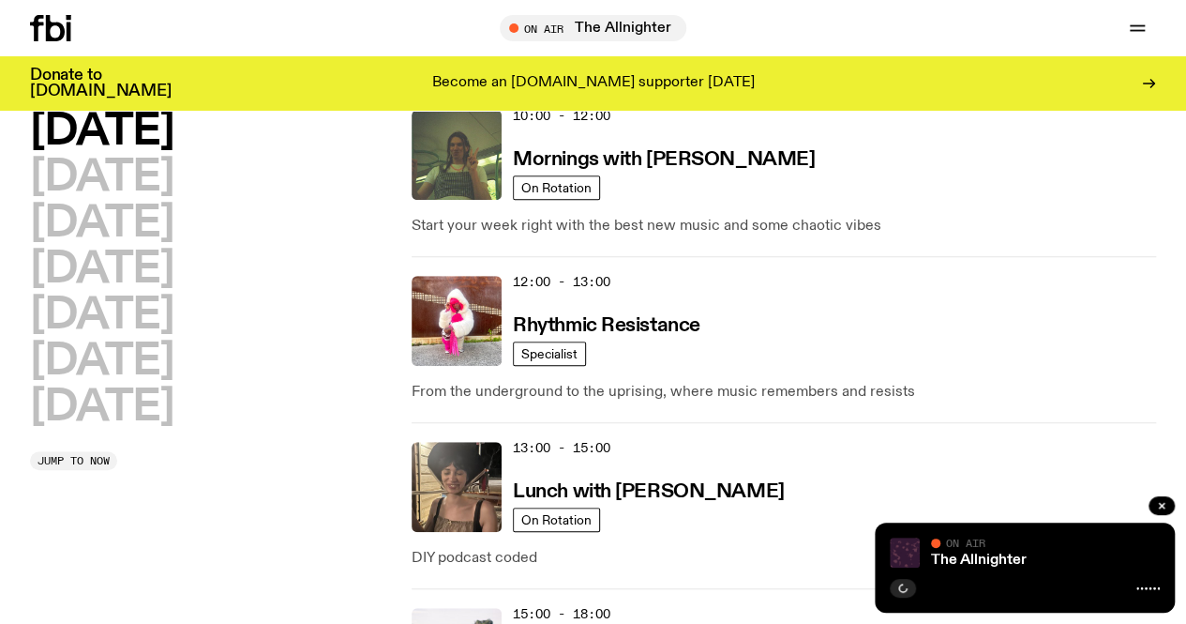
scroll to position [499, 0]
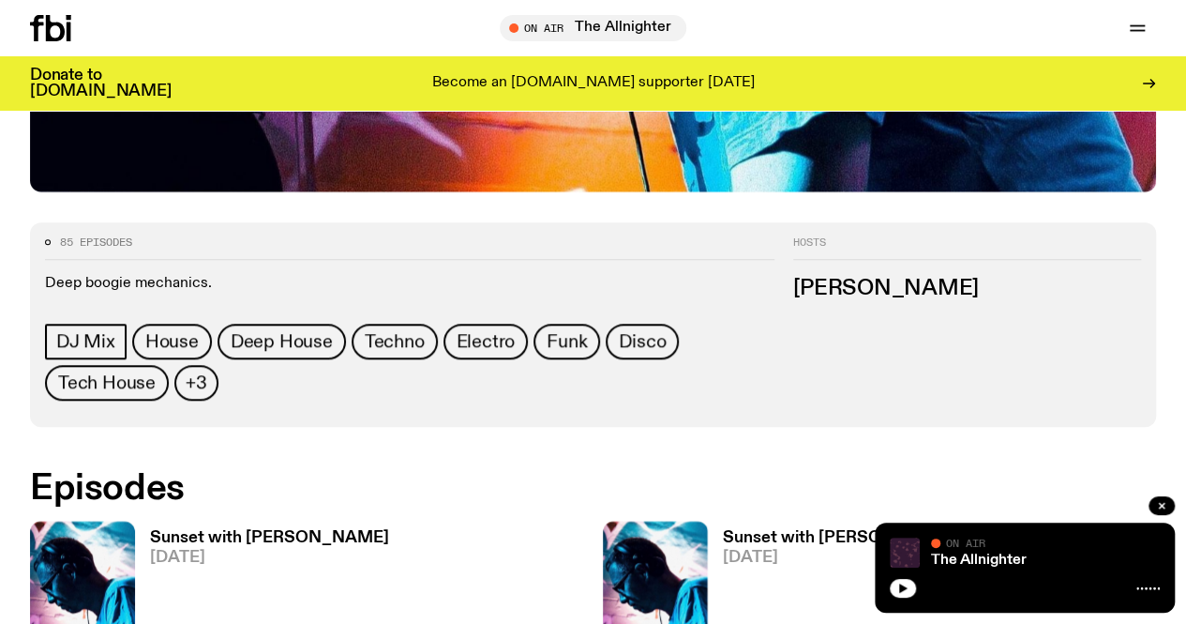
scroll to position [702, 0]
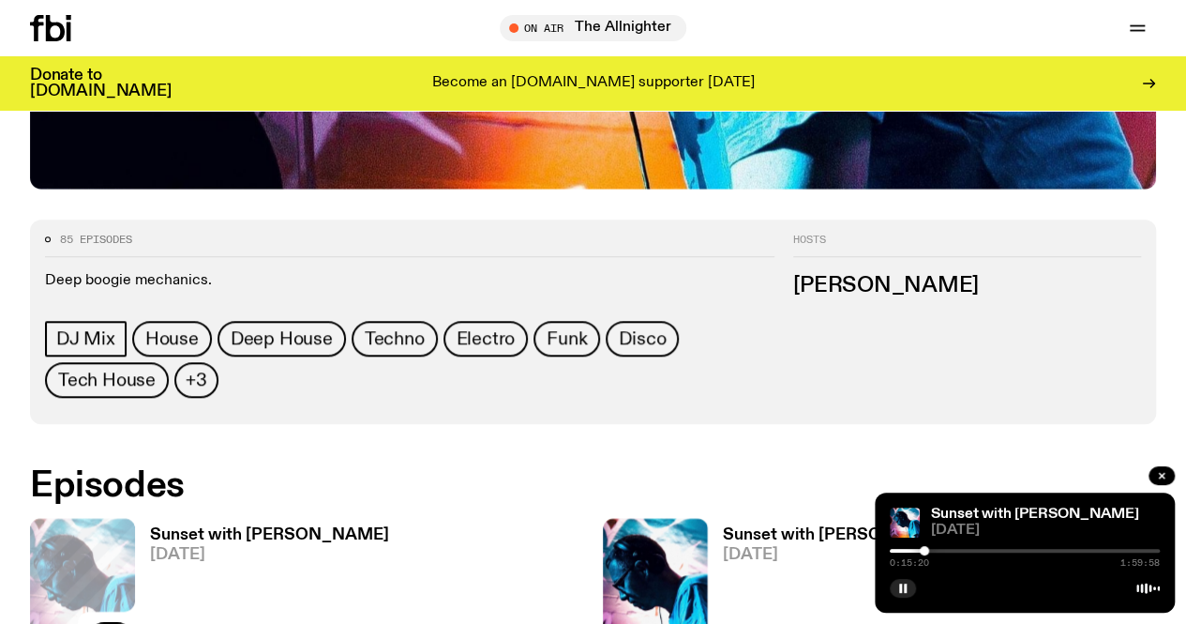
click at [933, 550] on div at bounding box center [1025, 551] width 270 height 4
click at [943, 550] on div at bounding box center [1025, 551] width 270 height 4
click at [970, 550] on div at bounding box center [1025, 551] width 270 height 4
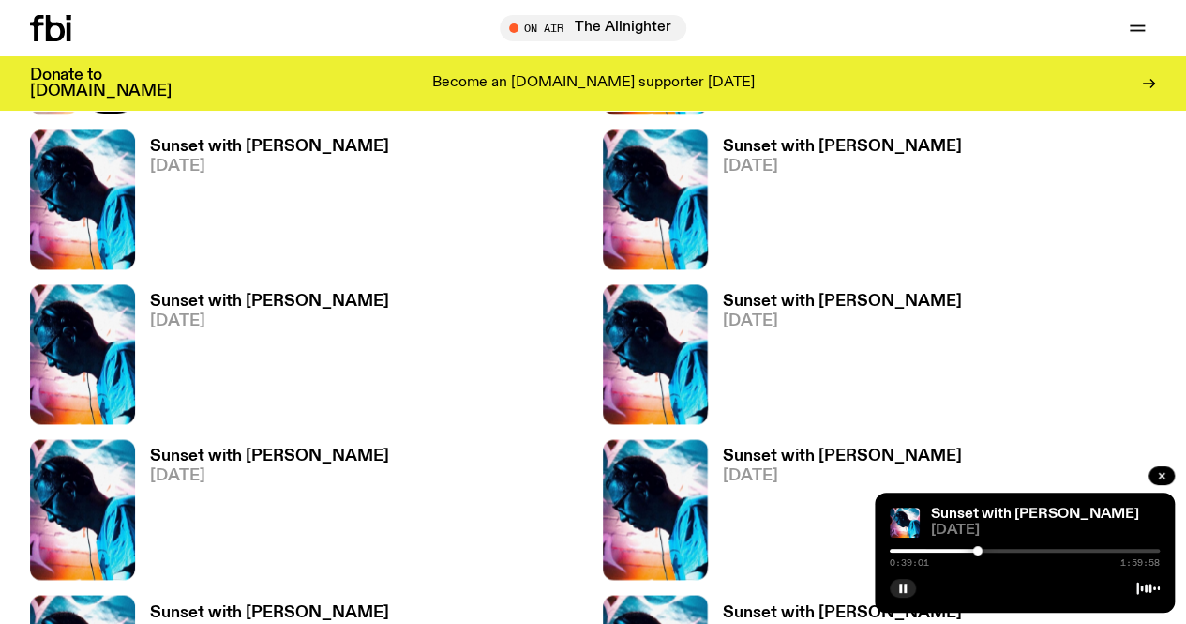
scroll to position [1248, 0]
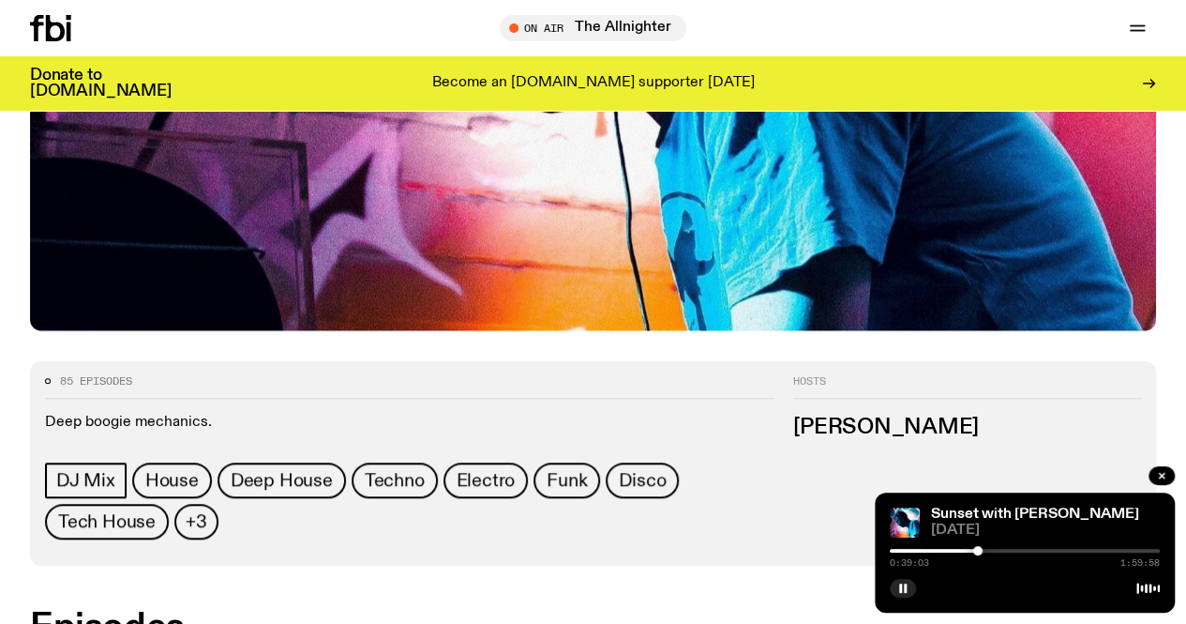
scroll to position [0, 0]
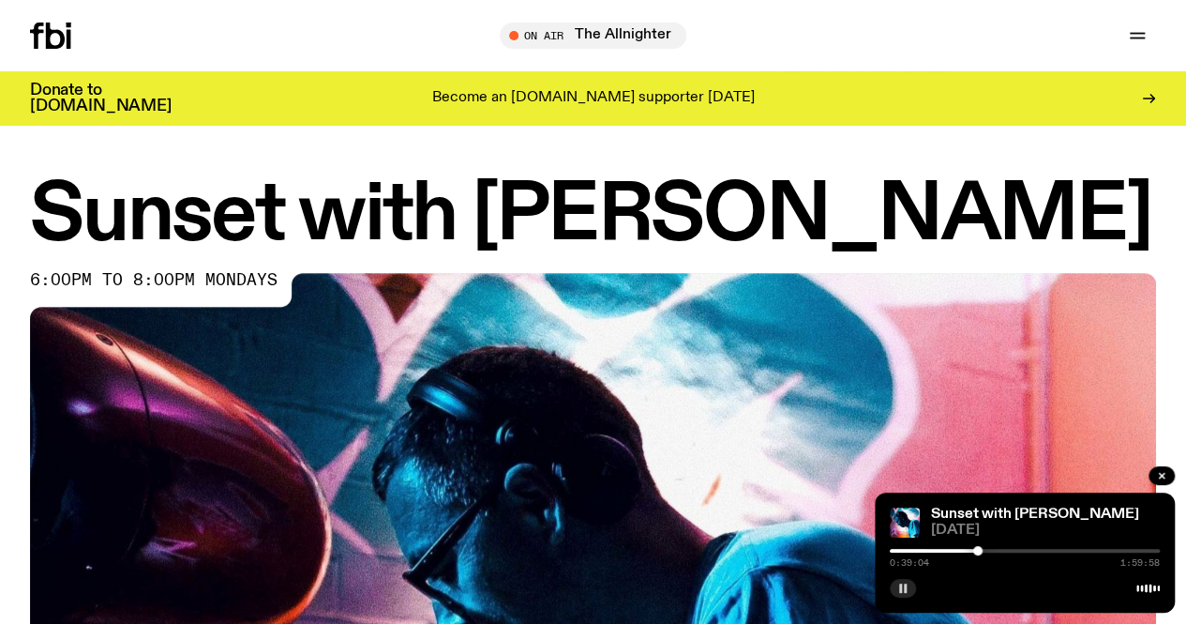
click at [904, 592] on rect "button" at bounding box center [905, 587] width 3 height 9
click at [10, 327] on div "Sunset with [PERSON_NAME] 6:00pm to 8:00pm mondays" at bounding box center [593, 542] width 1186 height 729
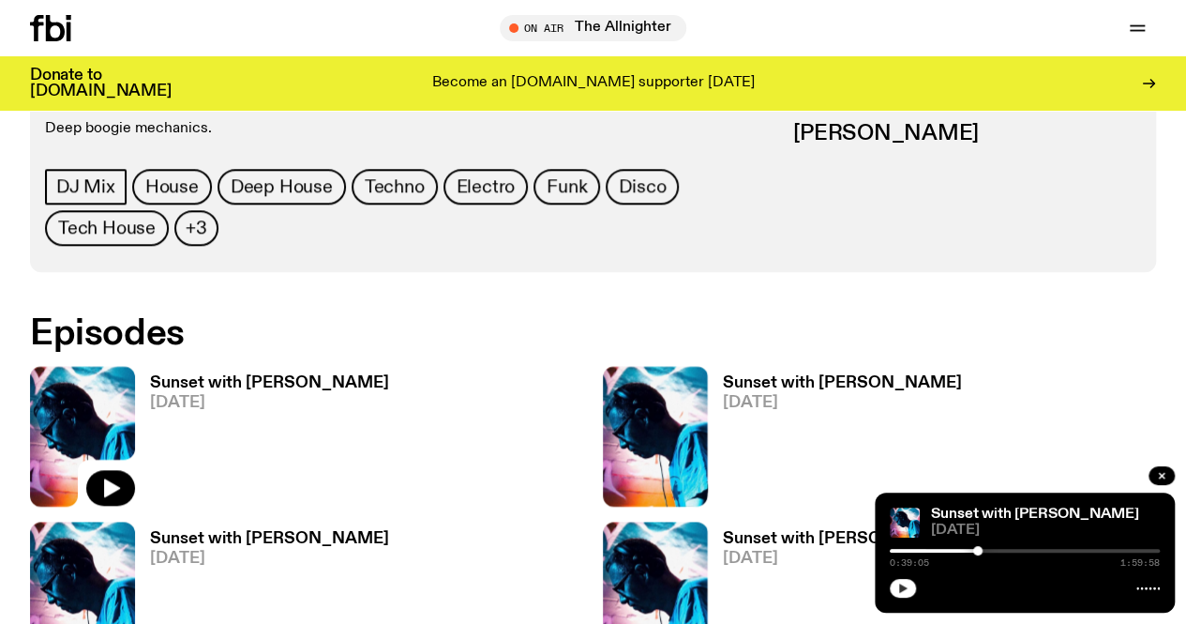
scroll to position [859, 0]
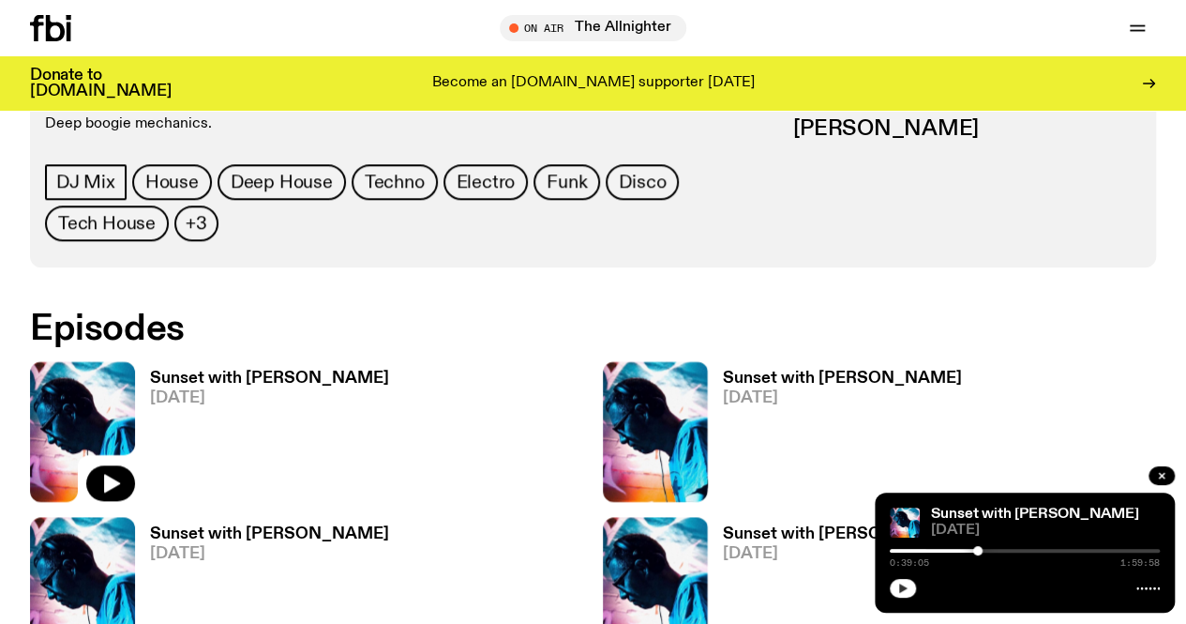
click at [912, 589] on button "button" at bounding box center [903, 588] width 26 height 19
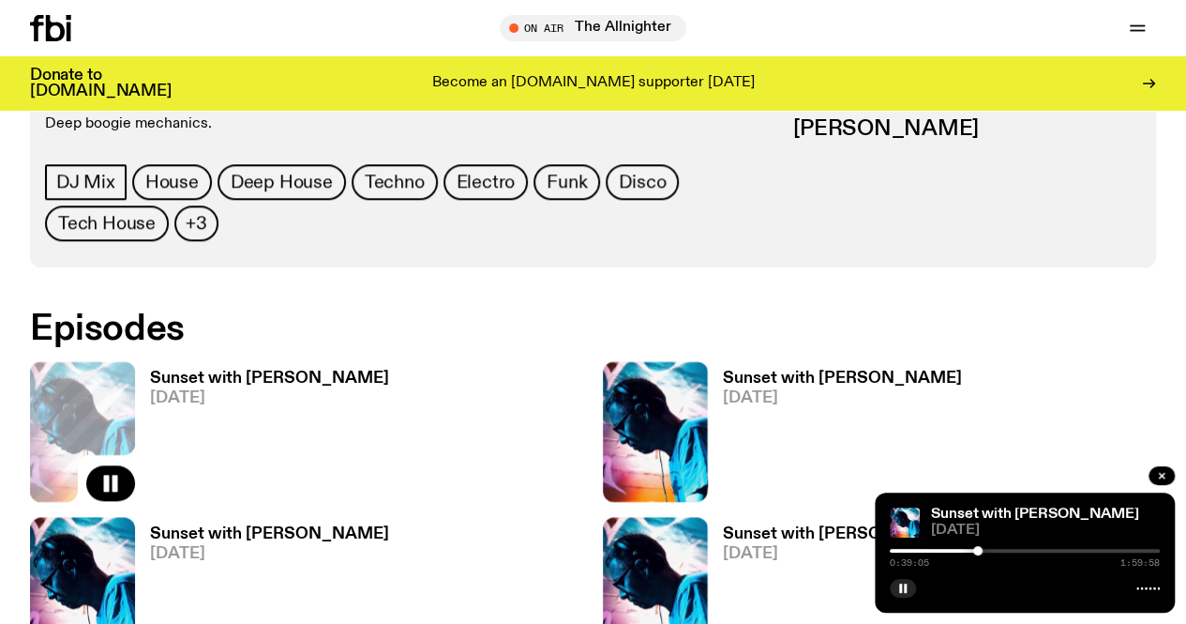
click at [973, 549] on div at bounding box center [977, 550] width 9 height 9
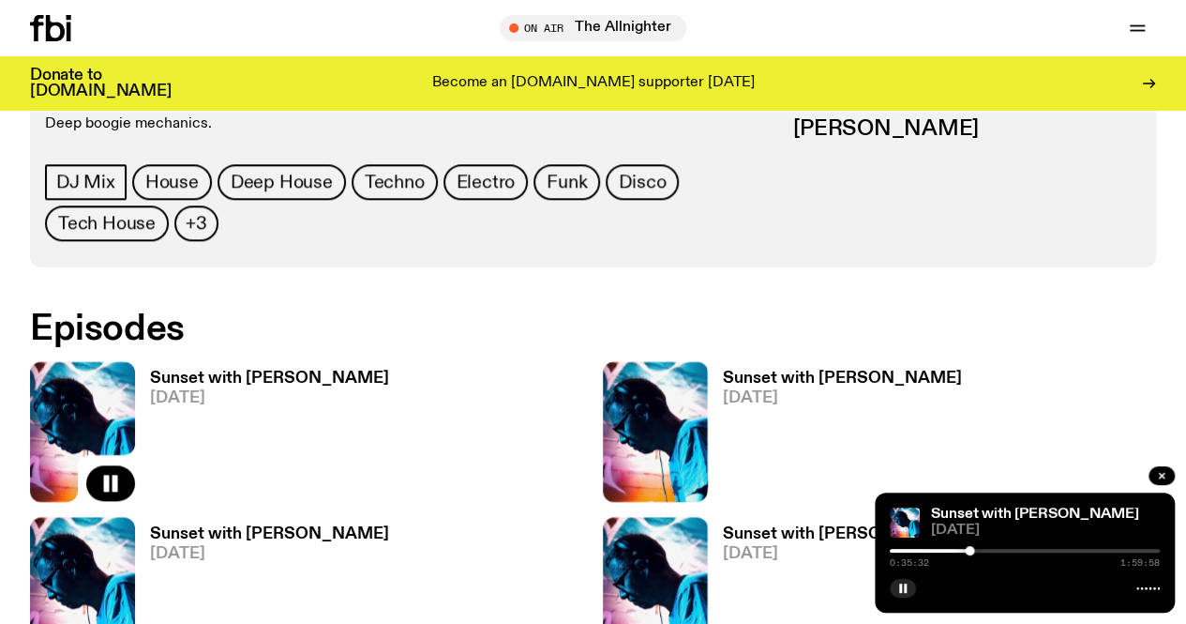
click at [970, 550] on div at bounding box center [969, 550] width 9 height 9
click at [900, 584] on icon "button" at bounding box center [903, 587] width 8 height 9
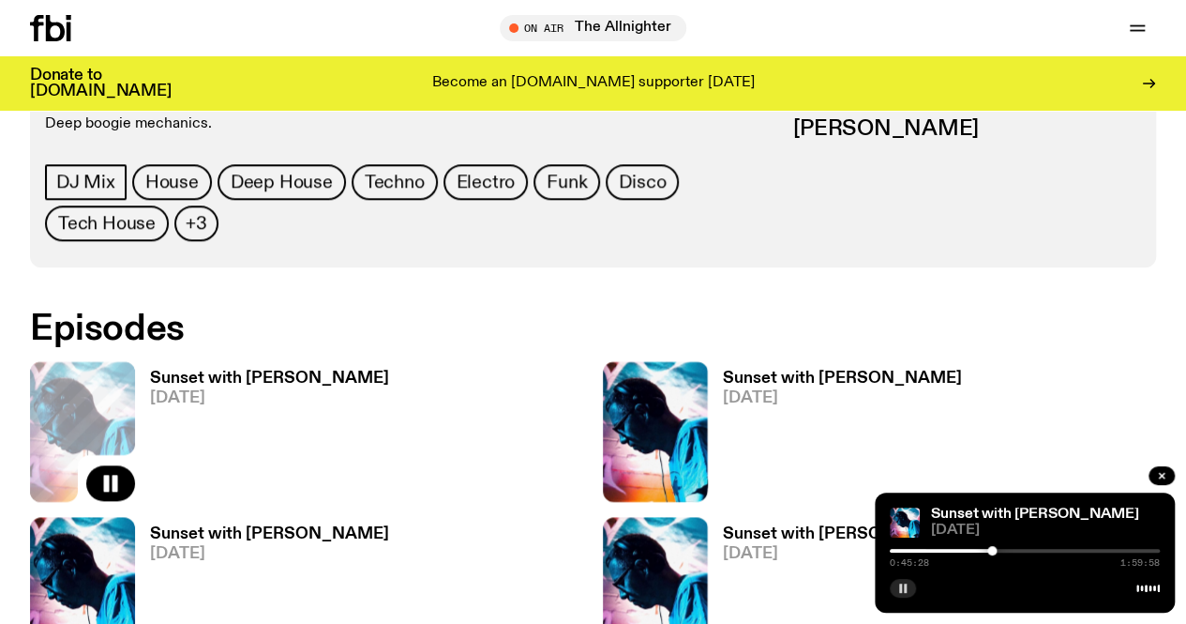
click at [950, 549] on div at bounding box center [857, 551] width 270 height 4
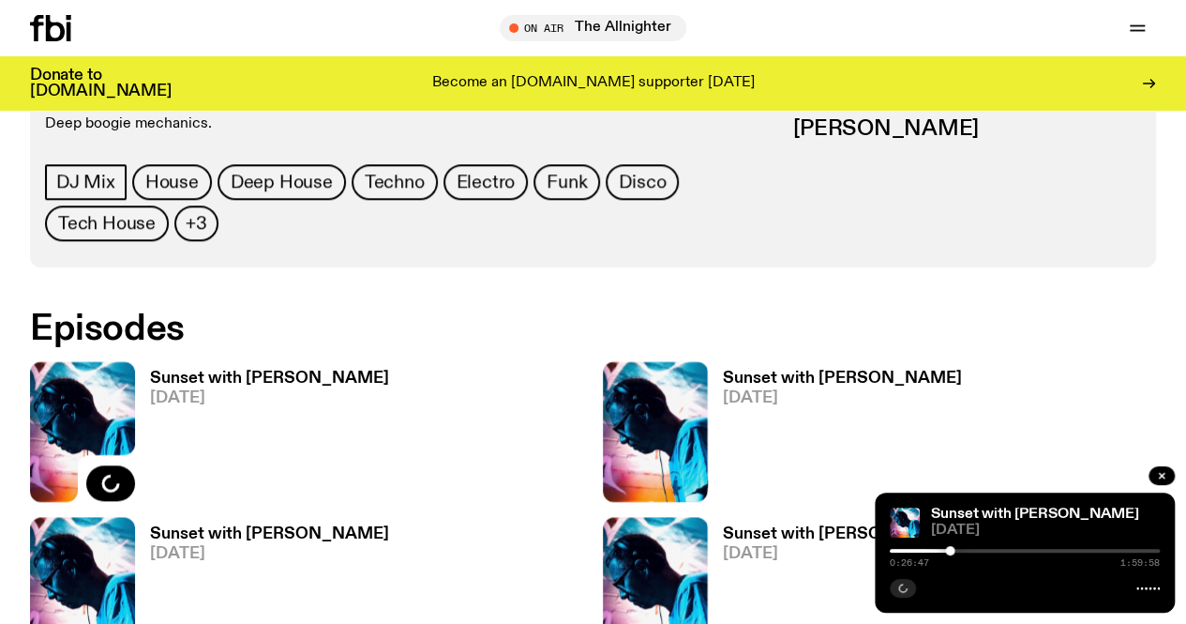
click at [981, 550] on div at bounding box center [1025, 551] width 270 height 4
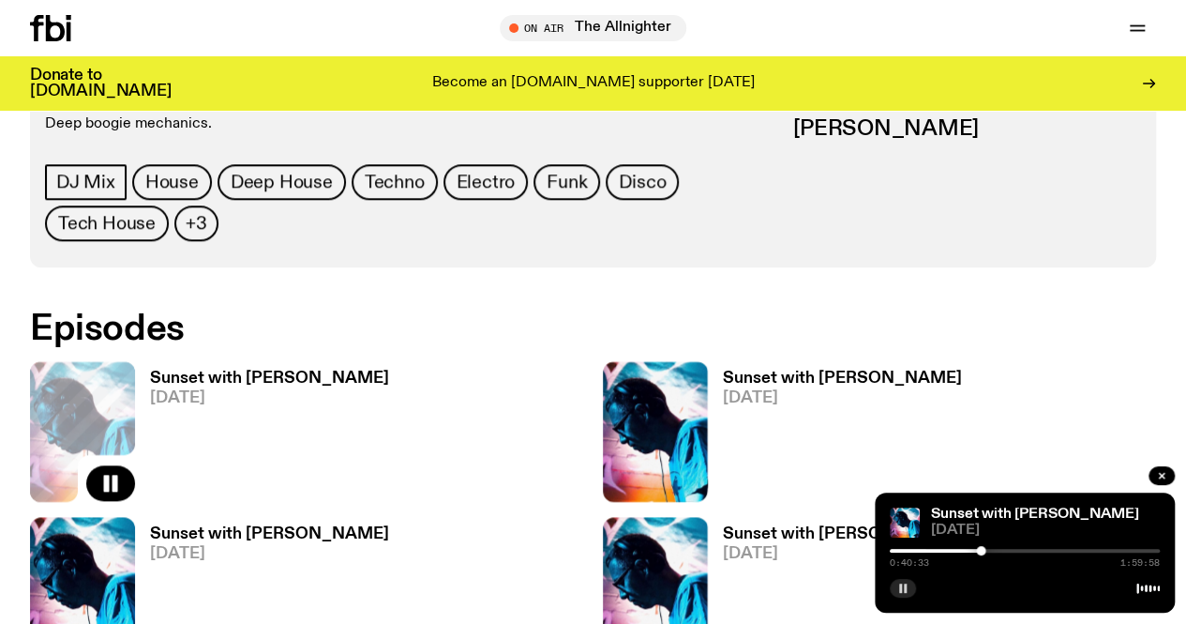
click at [972, 550] on div at bounding box center [846, 551] width 270 height 4
